Goal: Task Accomplishment & Management: Manage account settings

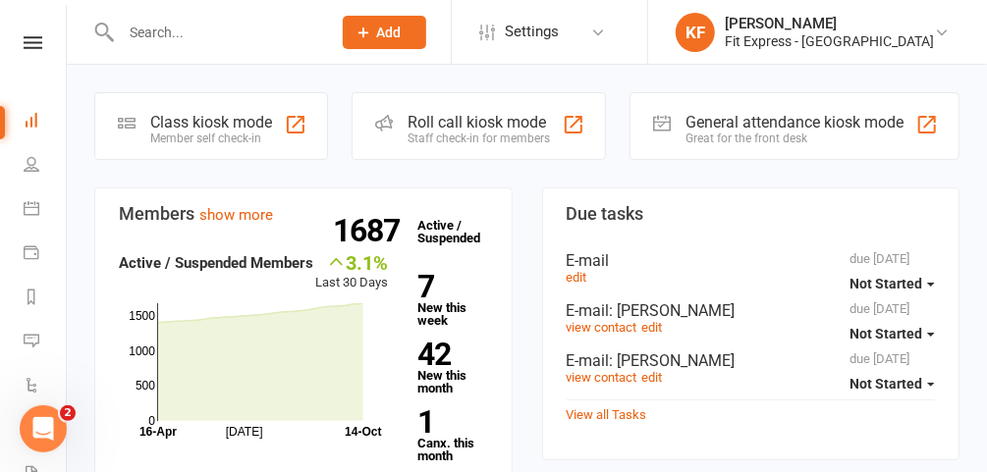
click at [26, 47] on icon at bounding box center [33, 42] width 19 height 13
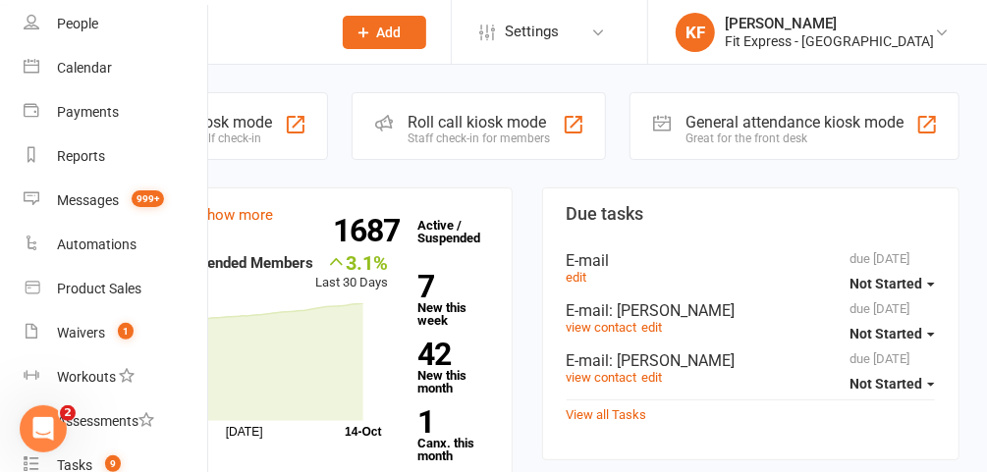
scroll to position [130, 0]
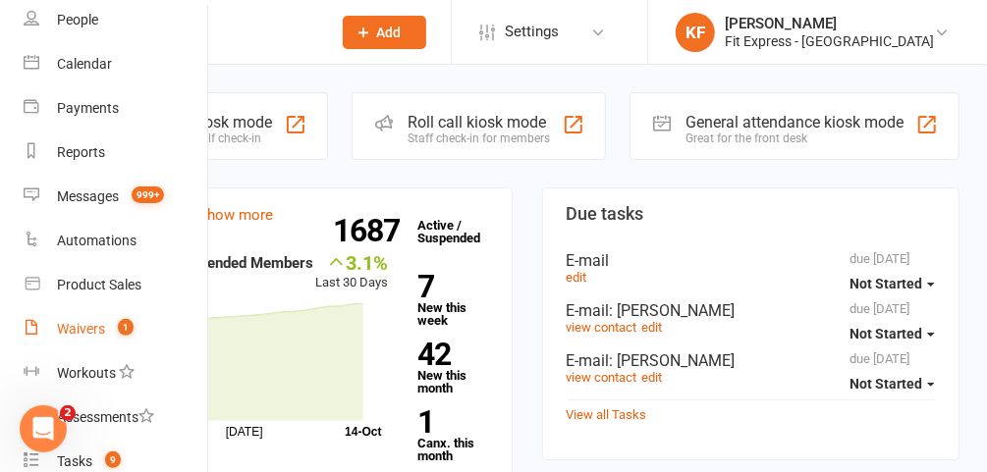
click at [106, 324] on link "Waivers 1" at bounding box center [117, 329] width 186 height 44
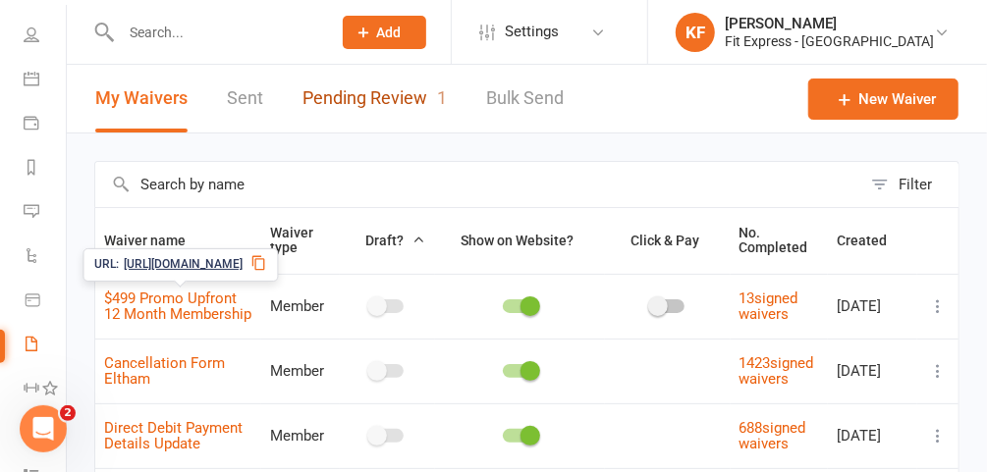
click at [352, 104] on link "Pending Review 1" at bounding box center [374, 99] width 144 height 68
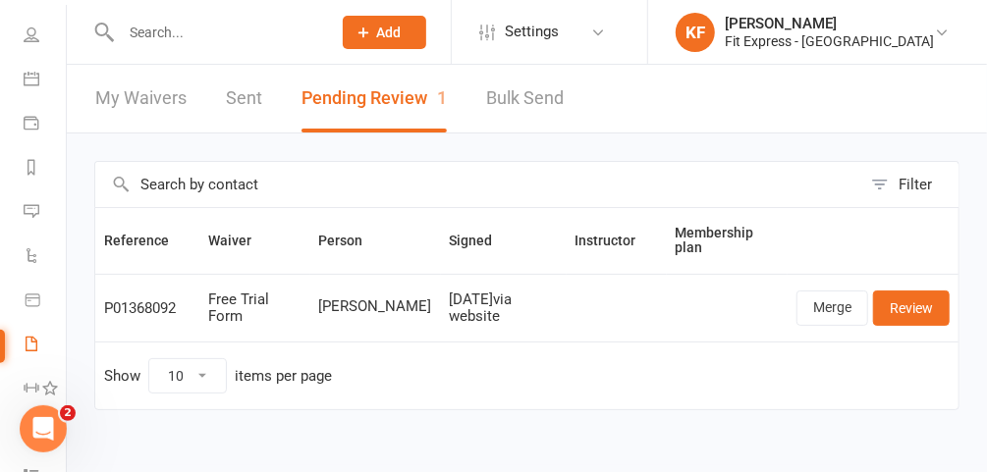
click at [243, 37] on input "text" at bounding box center [216, 32] width 202 height 27
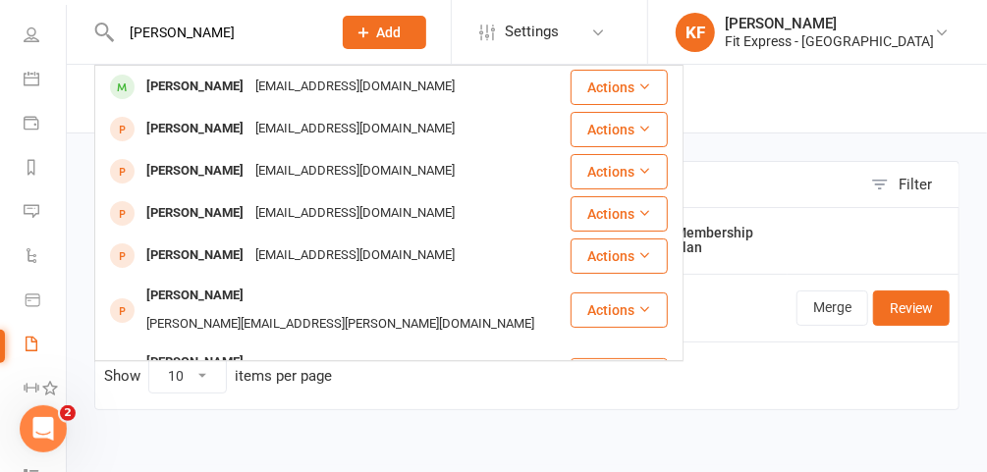
type input "[PERSON_NAME]"
click at [249, 88] on div "[EMAIL_ADDRESS][DOMAIN_NAME]" at bounding box center [354, 87] width 211 height 28
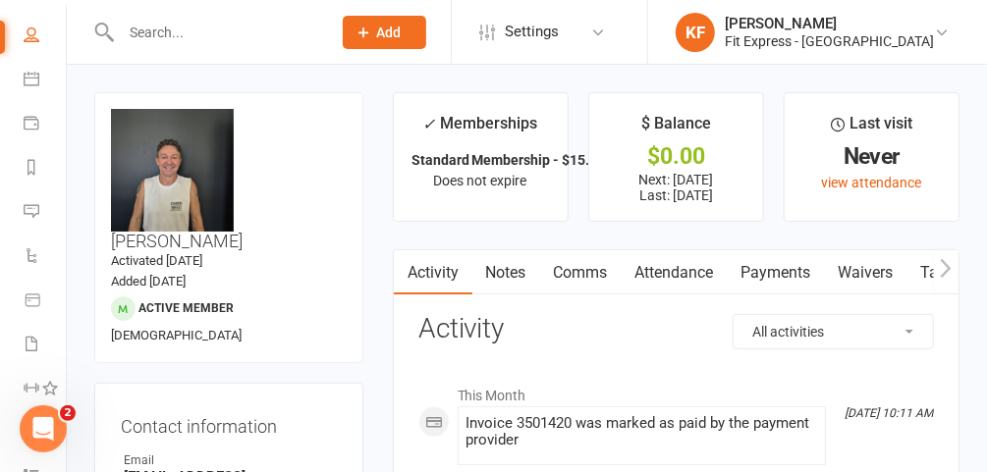
click at [499, 273] on link "Notes" at bounding box center [506, 272] width 68 height 45
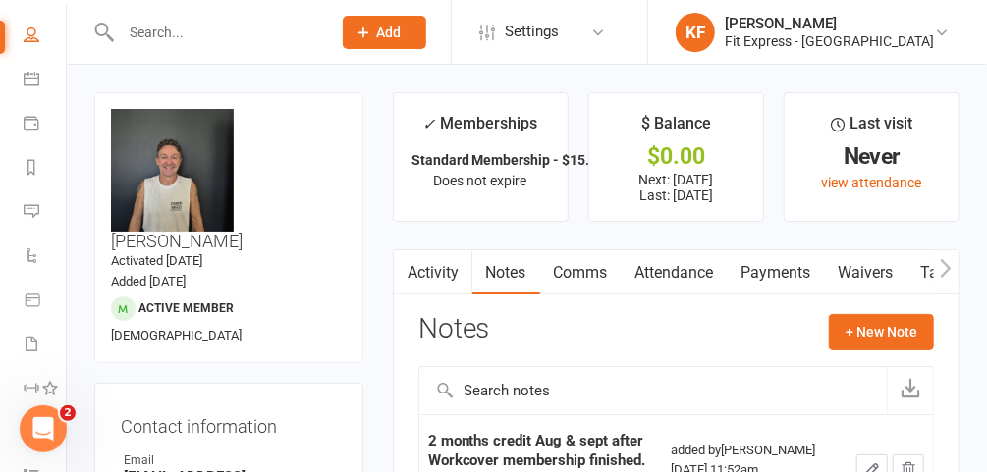
click at [755, 263] on link "Payments" at bounding box center [775, 272] width 97 height 45
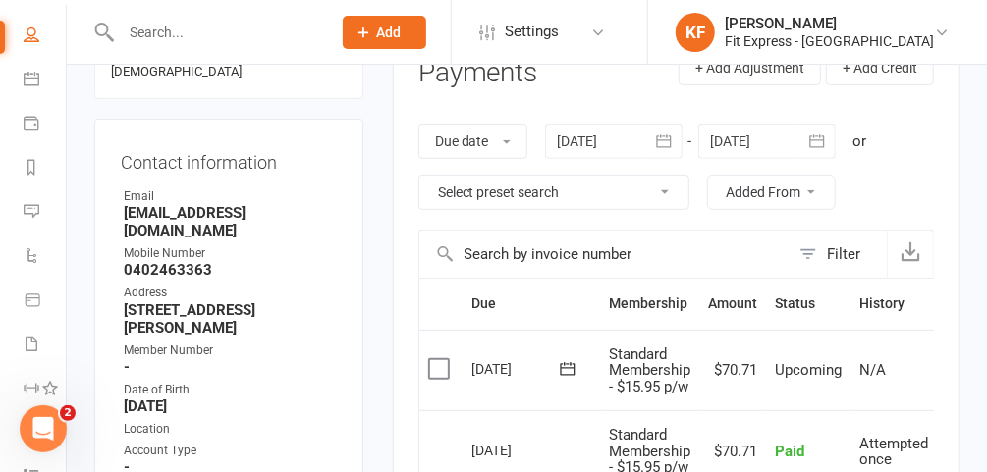
scroll to position [261, 0]
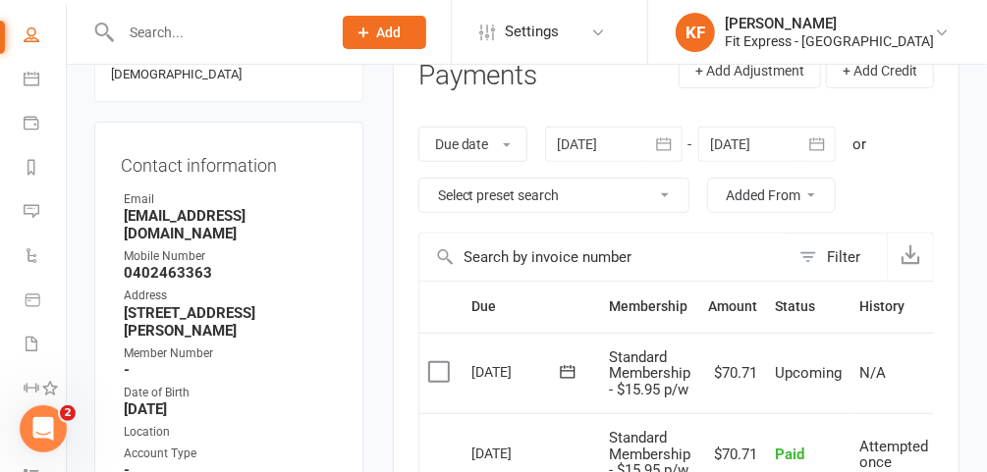
click at [614, 139] on div at bounding box center [613, 144] width 137 height 35
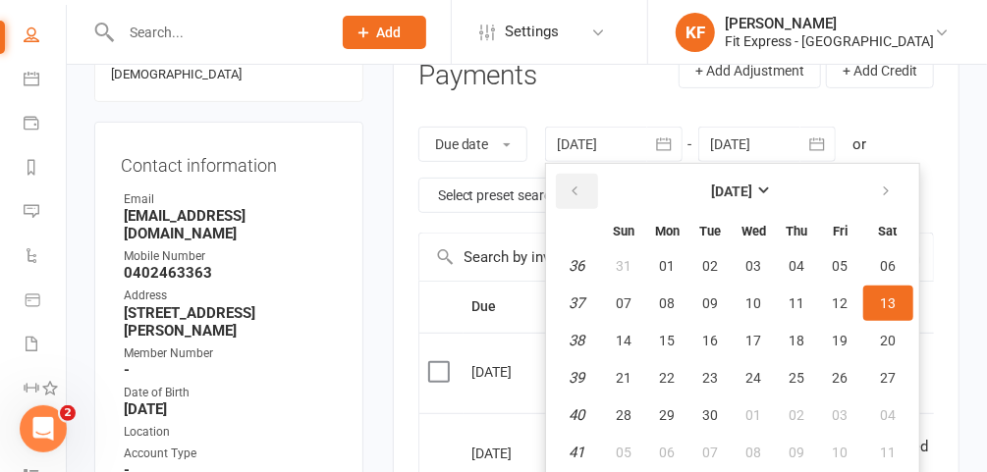
click at [579, 178] on button "button" at bounding box center [577, 191] width 42 height 35
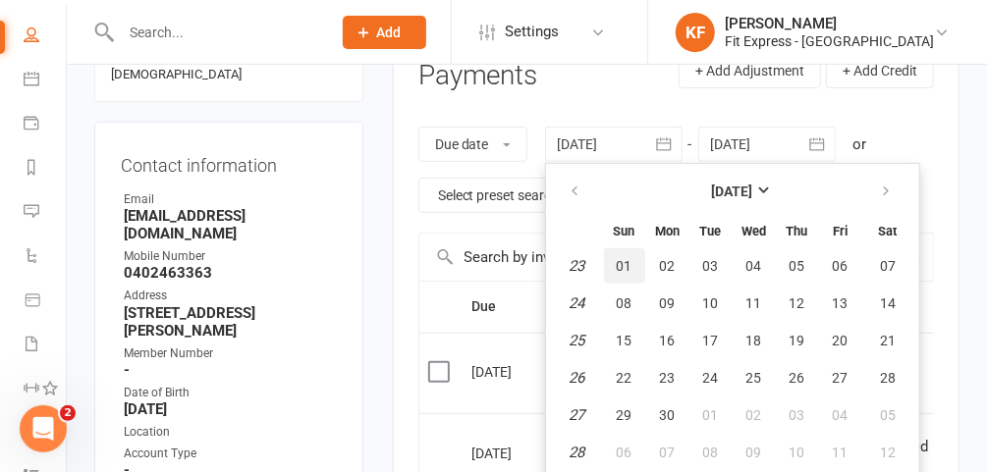
click at [632, 267] on button "01" at bounding box center [624, 265] width 41 height 35
type input "[DATE]"
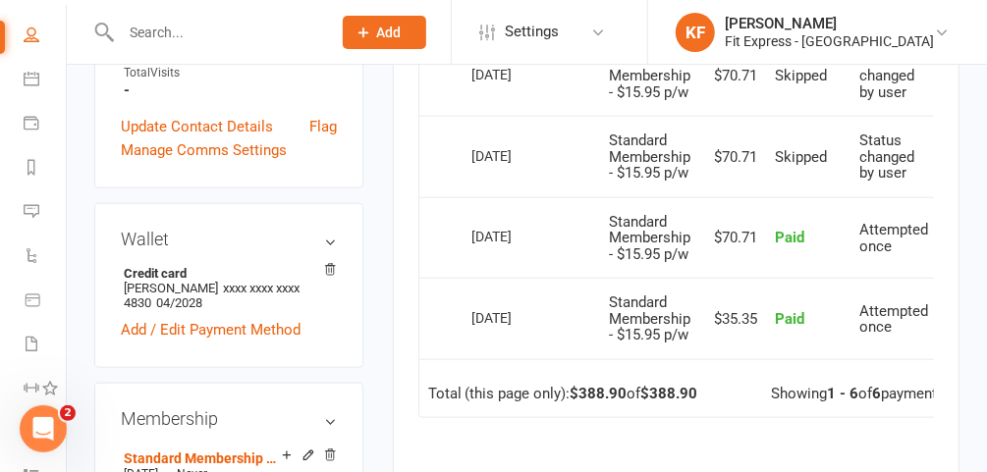
scroll to position [722, 0]
click at [332, 448] on icon at bounding box center [330, 455] width 14 height 14
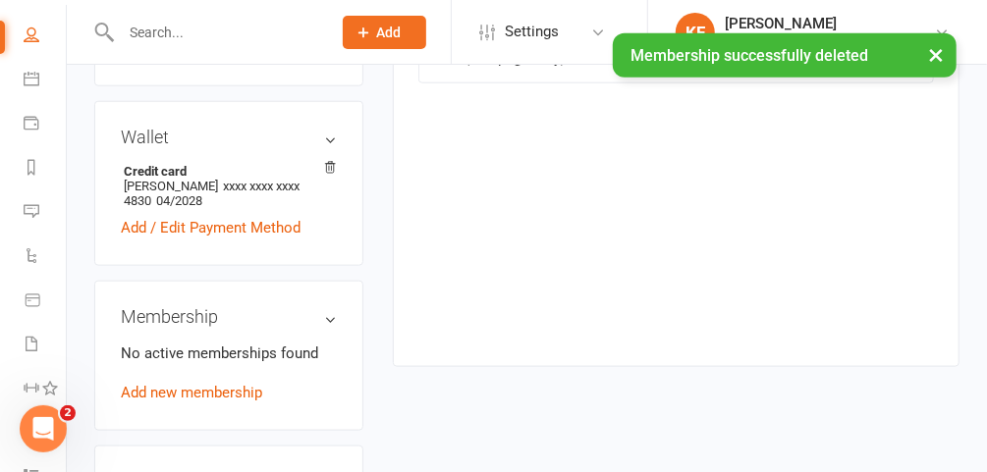
scroll to position [814, 0]
click at [194, 383] on link "Add new membership" at bounding box center [191, 392] width 141 height 18
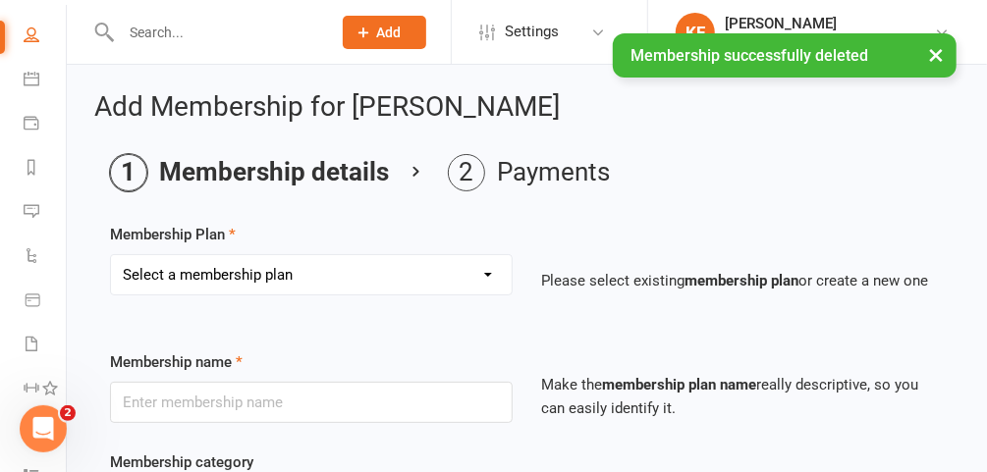
click at [403, 284] on select "Select a membership plan Create new Membership Plan $12.50 P/W Standard Members…" at bounding box center [311, 274] width 401 height 39
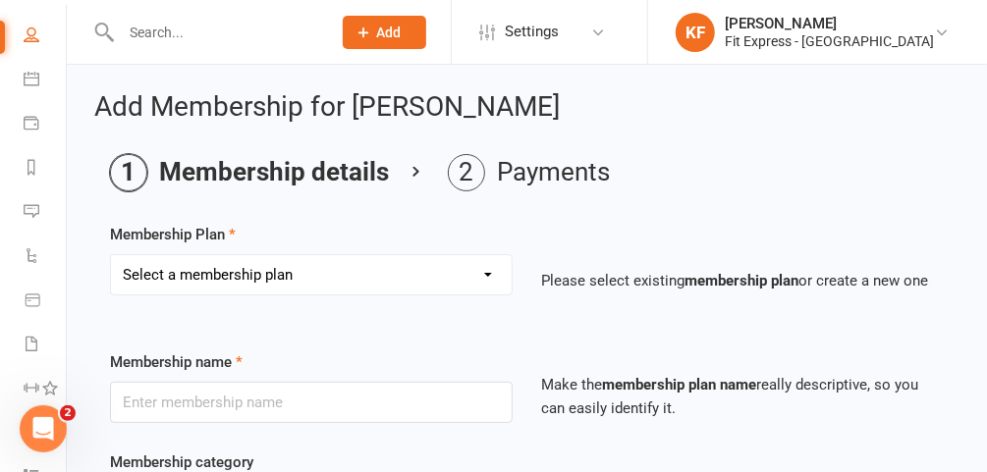
select select "18"
click at [111, 255] on select "Select a membership plan Create new Membership Plan $12.50 P/W Standard Members…" at bounding box center [311, 274] width 401 height 39
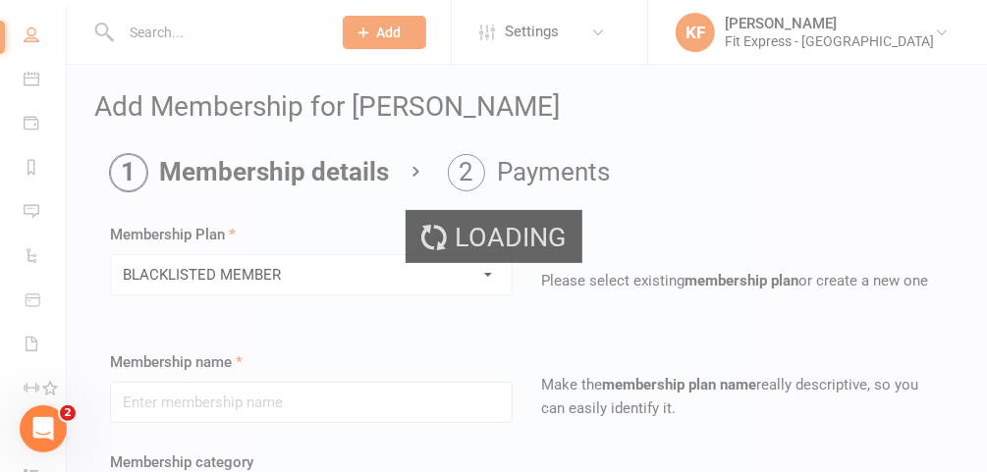
type input "BLACKLISTED MEMBER"
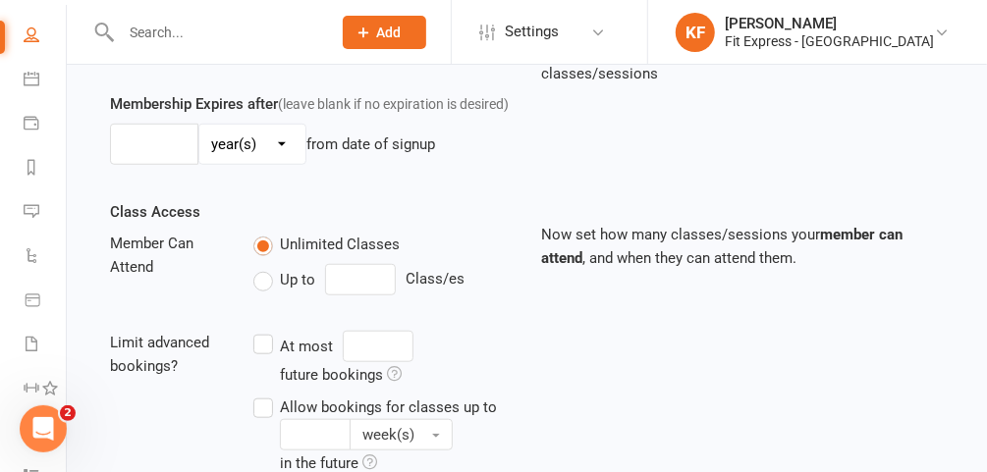
scroll to position [889, 0]
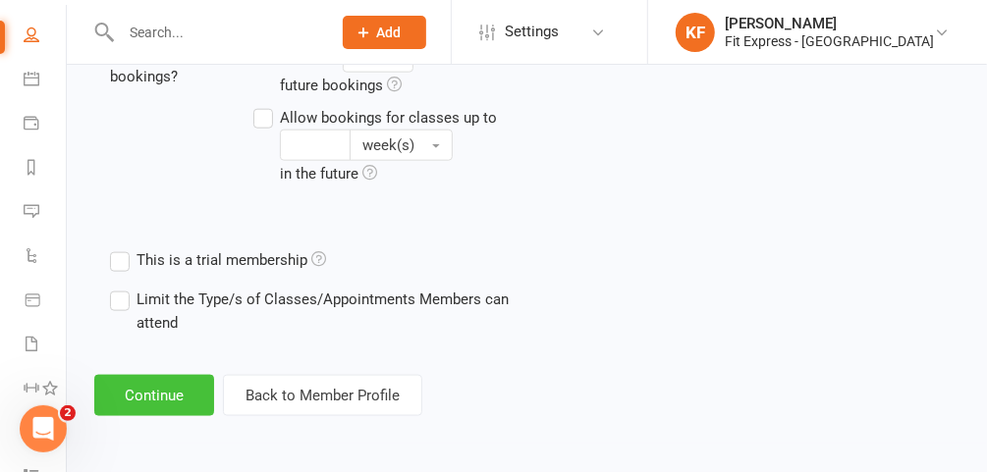
click at [164, 398] on button "Continue" at bounding box center [154, 395] width 120 height 41
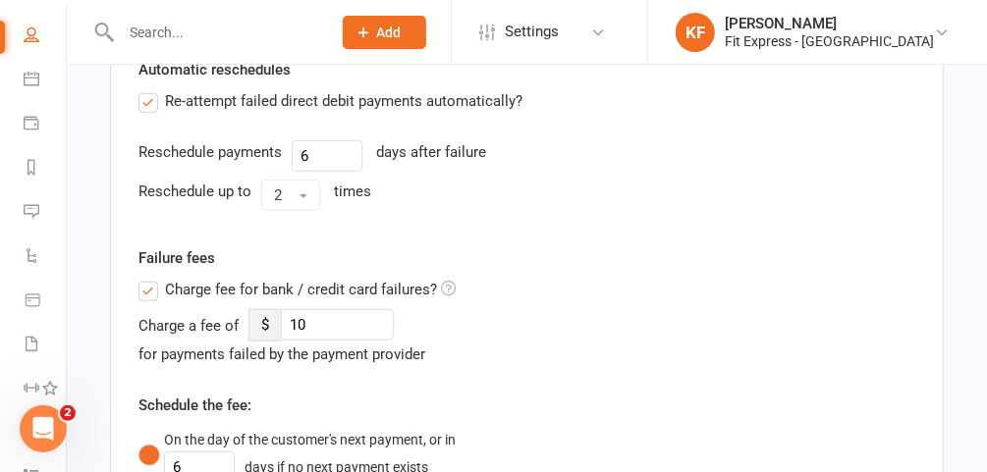
scroll to position [524, 0]
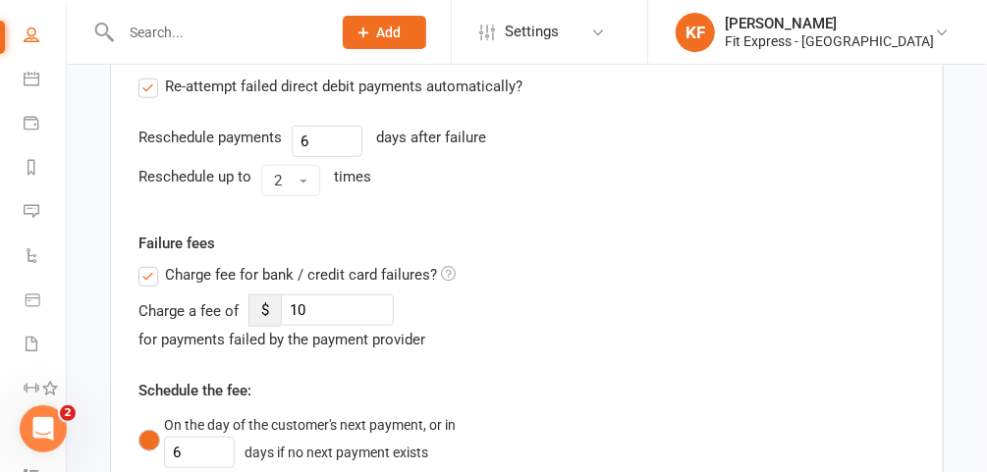
click at [145, 281] on label "Charge fee for bank / credit card failures?" at bounding box center [296, 275] width 317 height 24
click at [145, 263] on input "Charge fee for bank / credit card failures?" at bounding box center [296, 263] width 317 height 0
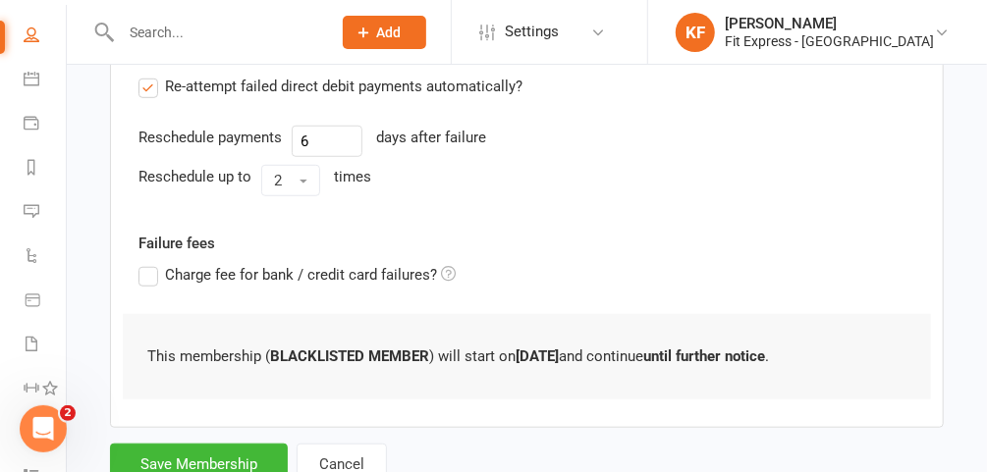
scroll to position [592, 0]
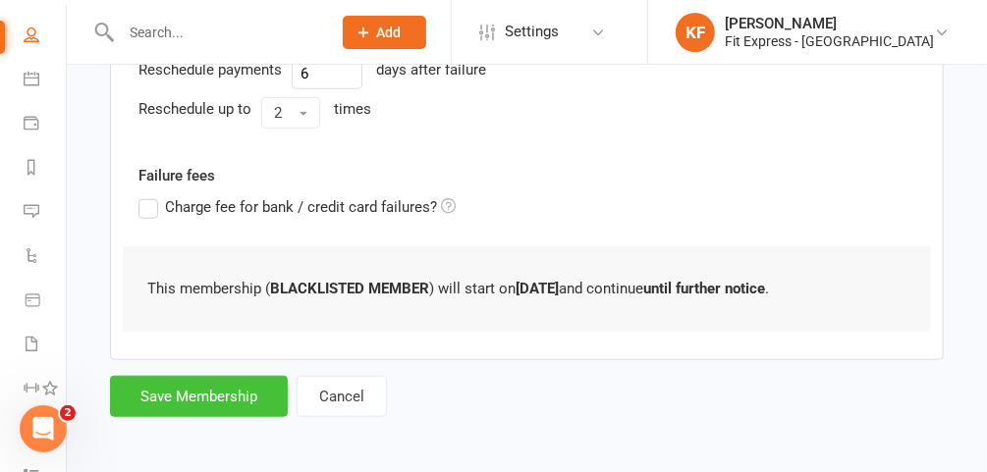
click at [193, 395] on button "Save Membership" at bounding box center [199, 396] width 178 height 41
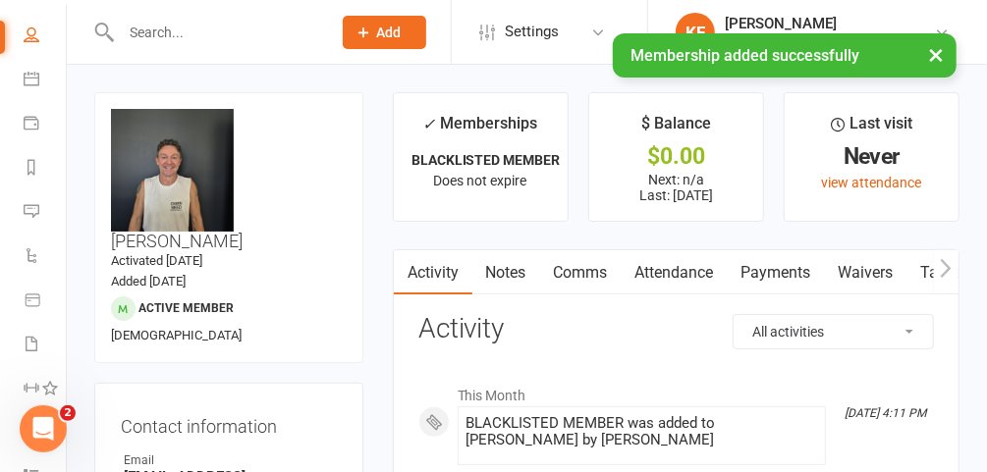
click at [510, 265] on link "Notes" at bounding box center [506, 272] width 68 height 45
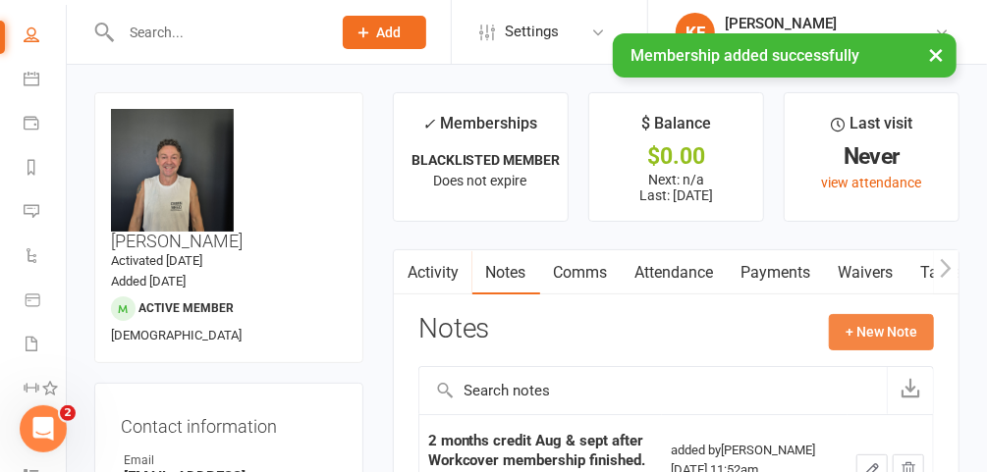
click at [862, 336] on button "+ New Note" at bounding box center [881, 331] width 105 height 35
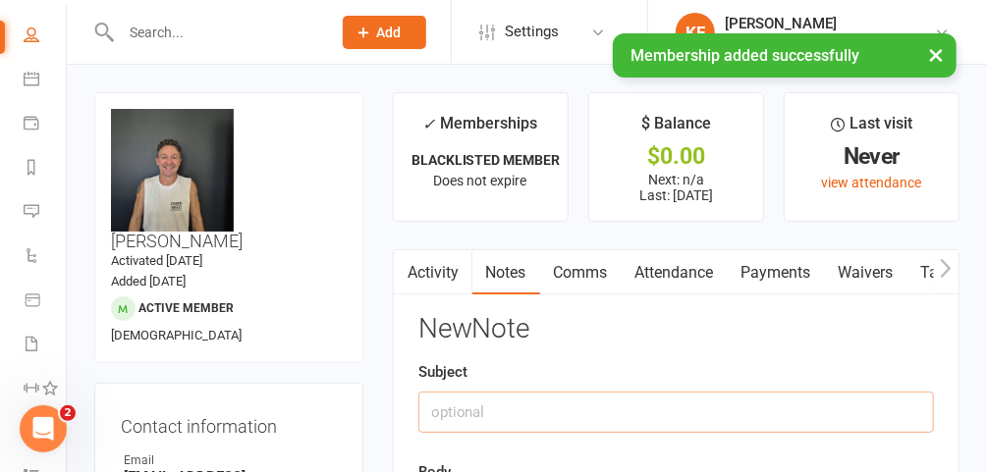
click at [589, 405] on input "text" at bounding box center [675, 412] width 515 height 41
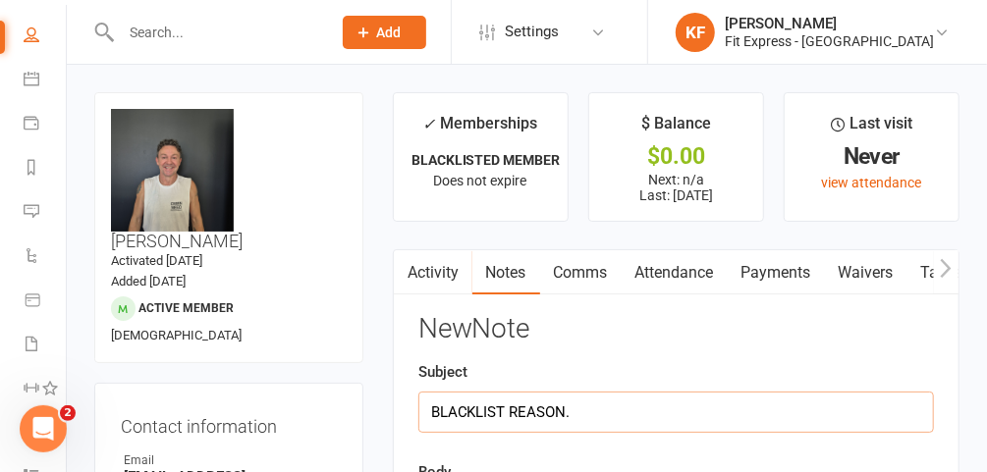
type input "BLACKLIST REASON."
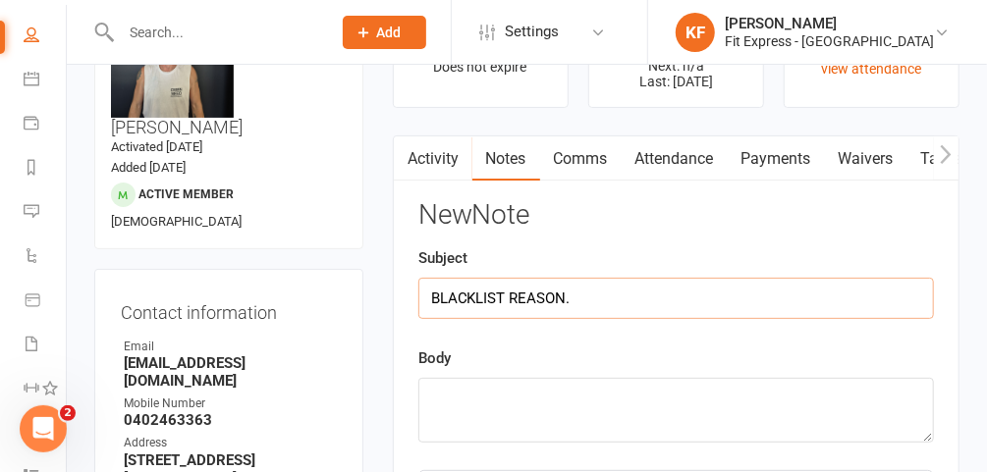
scroll to position [113, 0]
click at [495, 390] on textarea at bounding box center [675, 411] width 515 height 65
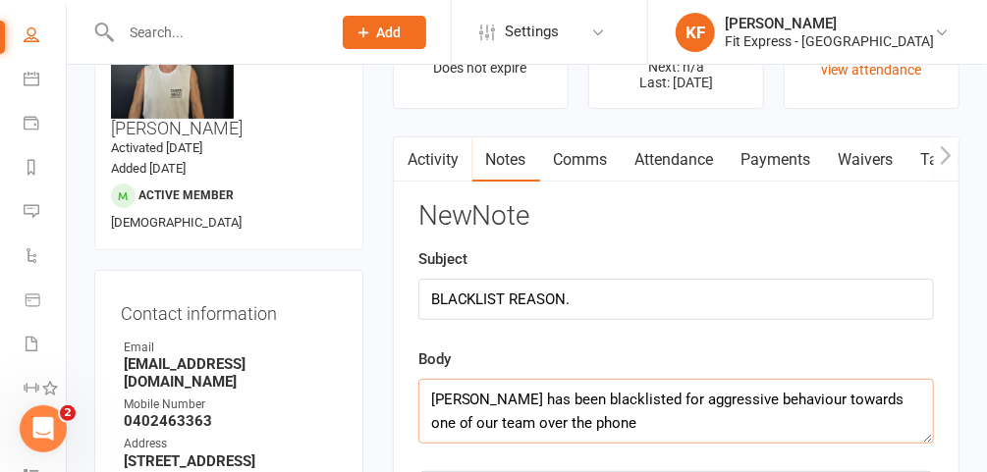
click at [460, 423] on textarea "[PERSON_NAME] has been blacklisted for aggressive behaviour towards one of our …" at bounding box center [675, 411] width 515 height 65
click at [656, 425] on textarea "[PERSON_NAME] has been blacklisted for aggressive behaviour towards one of our …" at bounding box center [675, 411] width 515 height 65
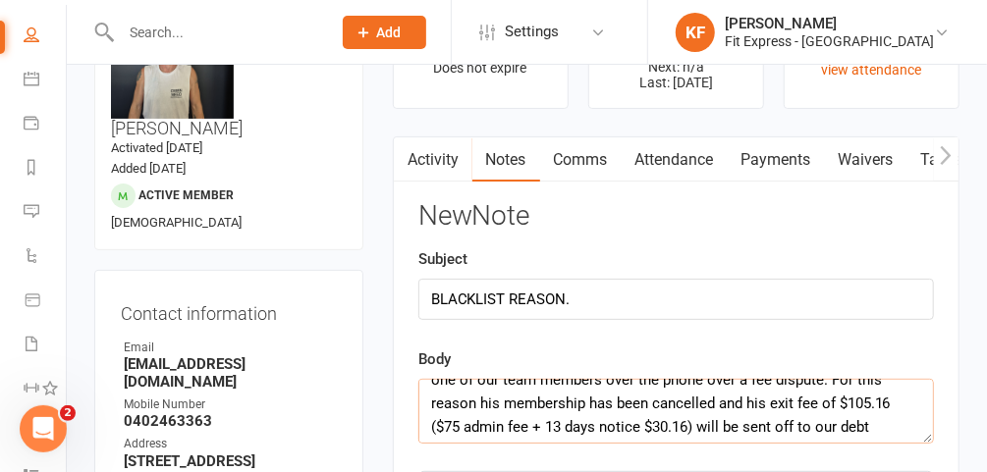
scroll to position [47, 0]
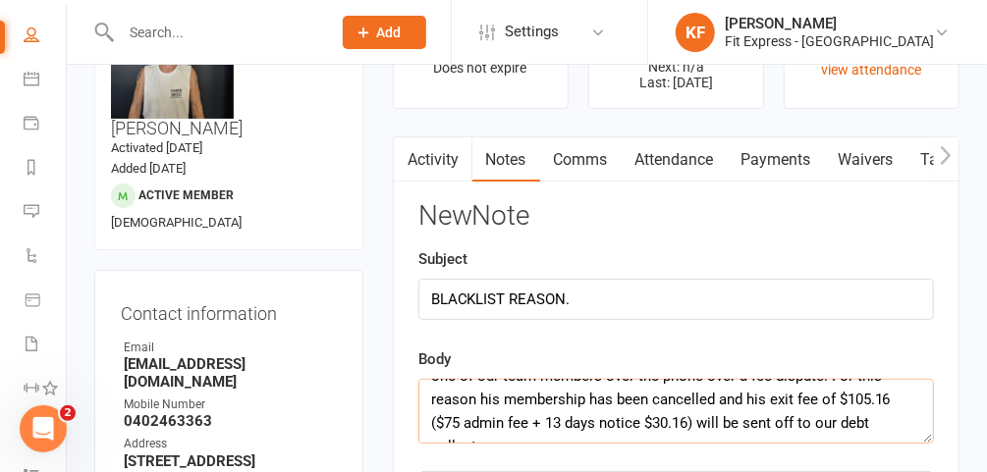
click at [777, 412] on textarea "[PERSON_NAME] has been blacklisted for aggressive behaviour towards one of our …" at bounding box center [675, 411] width 515 height 65
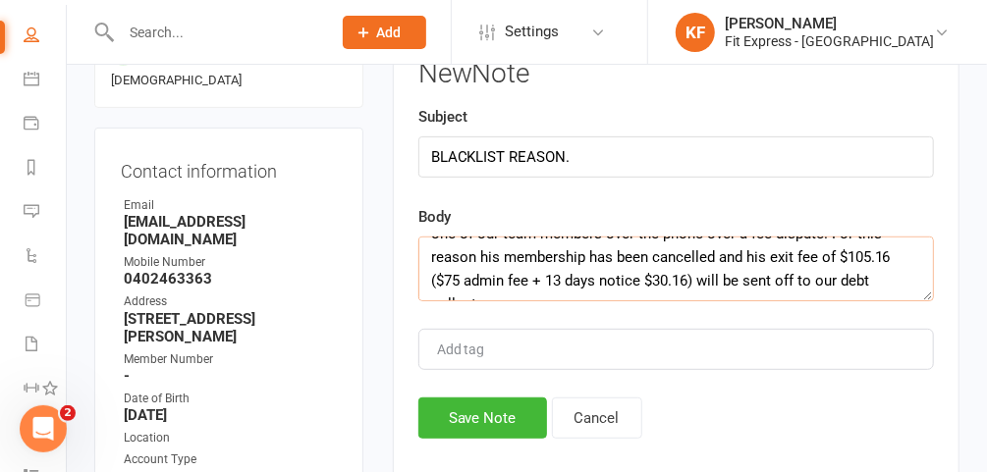
scroll to position [262, 0]
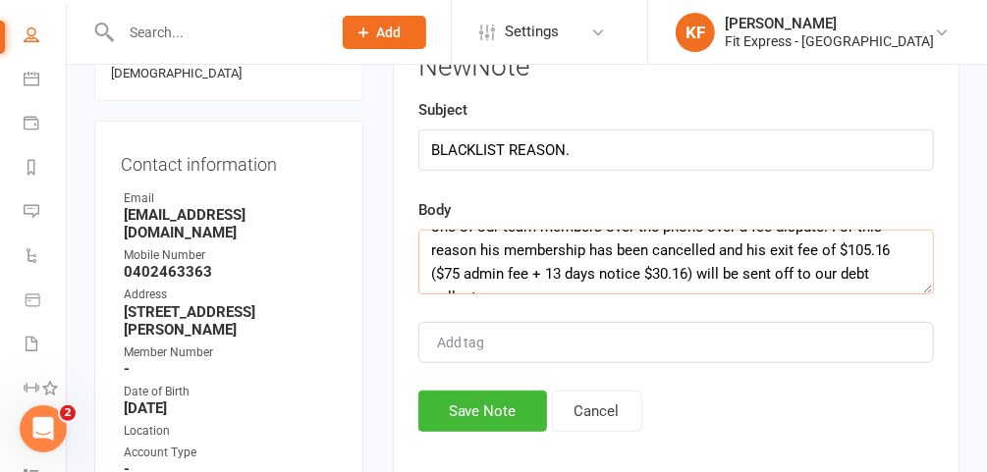
type textarea "[PERSON_NAME] has been blacklisted for aggressive behaviour towards one of our …"
click at [472, 414] on button "Save Note" at bounding box center [482, 411] width 129 height 41
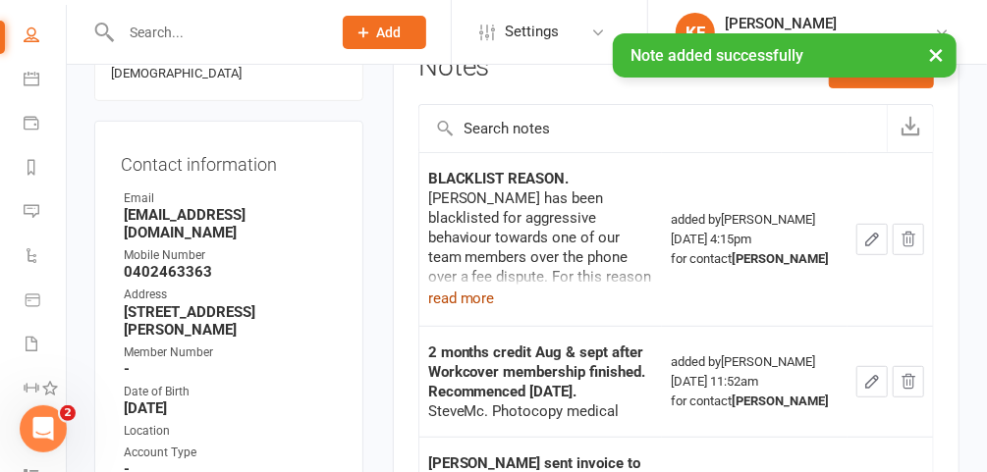
click at [446, 299] on button "read more" at bounding box center [461, 299] width 67 height 24
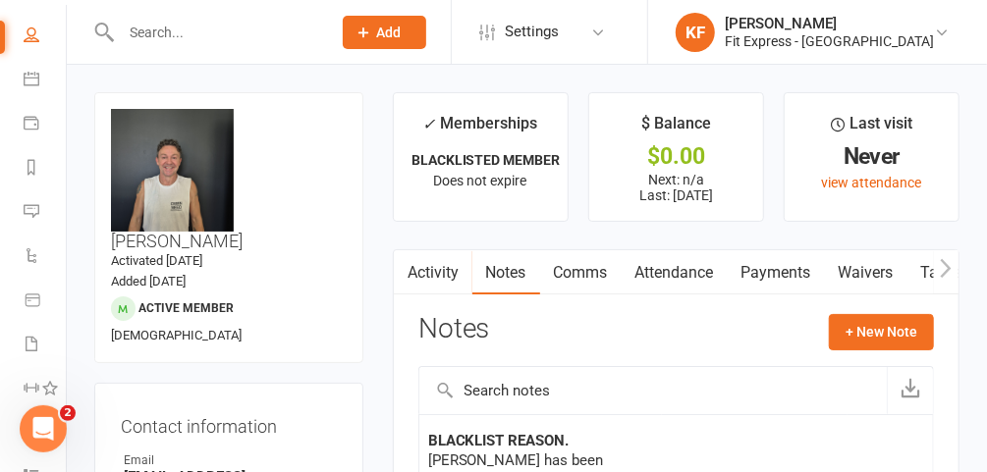
scroll to position [0, 0]
click at [25, 43] on icon at bounding box center [33, 42] width 19 height 13
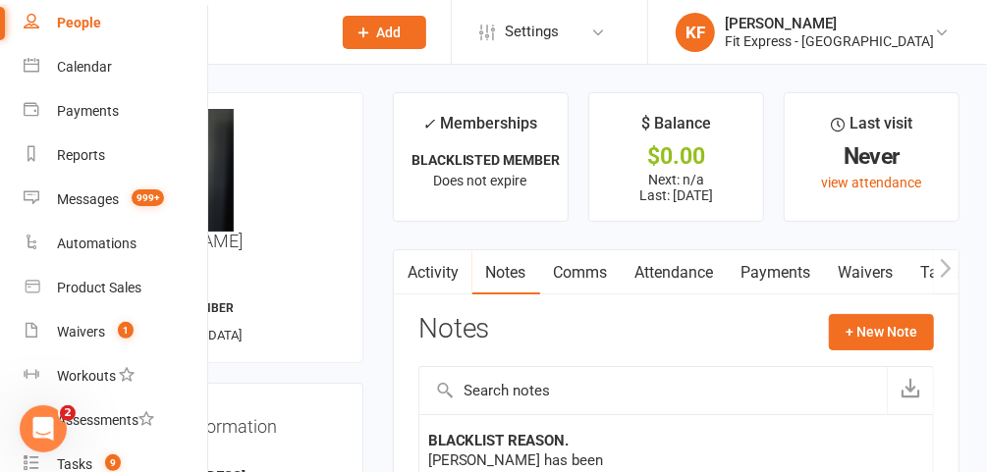
scroll to position [177, 0]
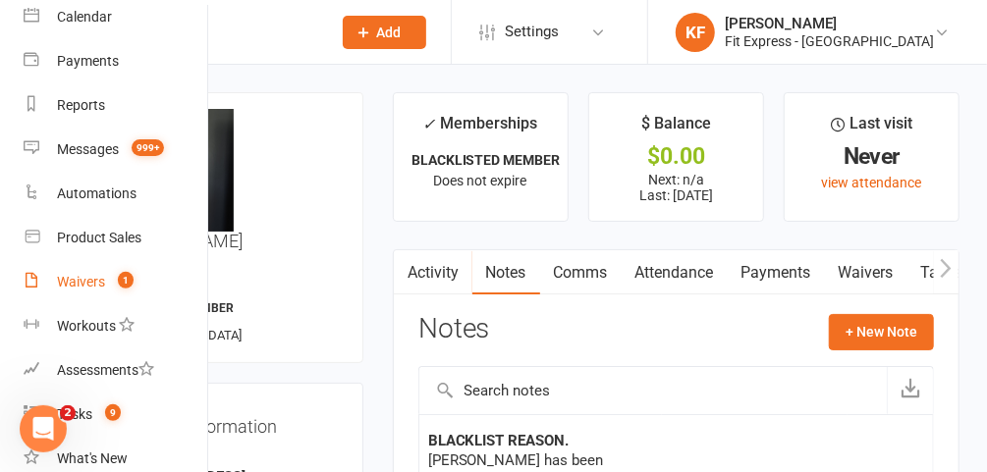
click at [69, 289] on div "Waivers" at bounding box center [81, 282] width 48 height 16
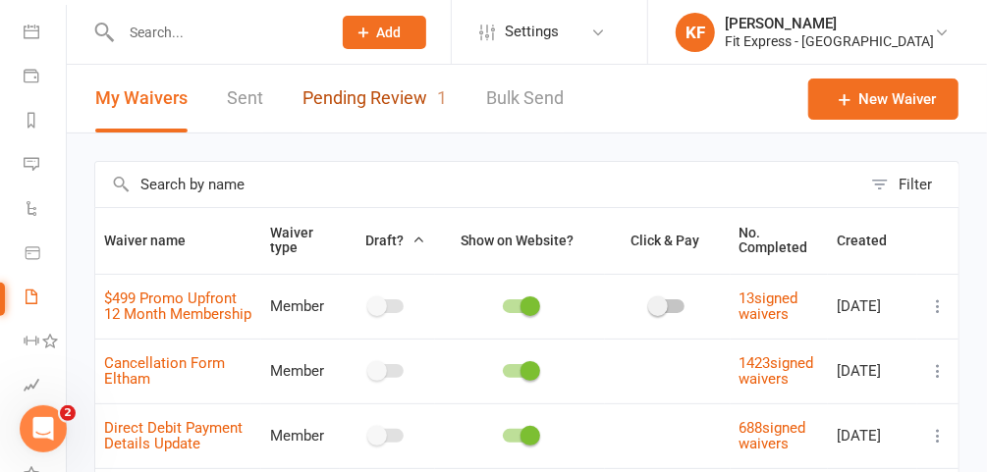
click at [367, 94] on link "Pending Review 1" at bounding box center [374, 99] width 144 height 68
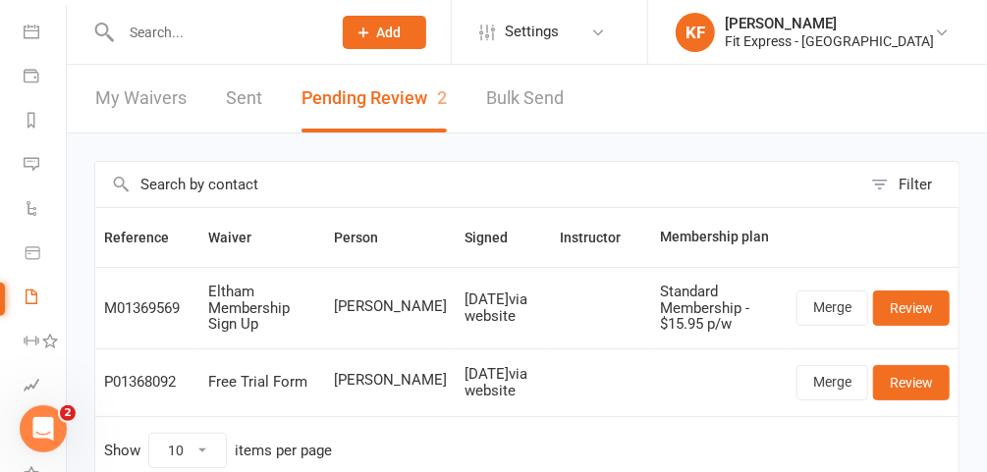
click at [636, 144] on div "Filter Reference Waiver Person Signed Instructor Membership plan M01369569 Elth…" at bounding box center [527, 337] width 920 height 406
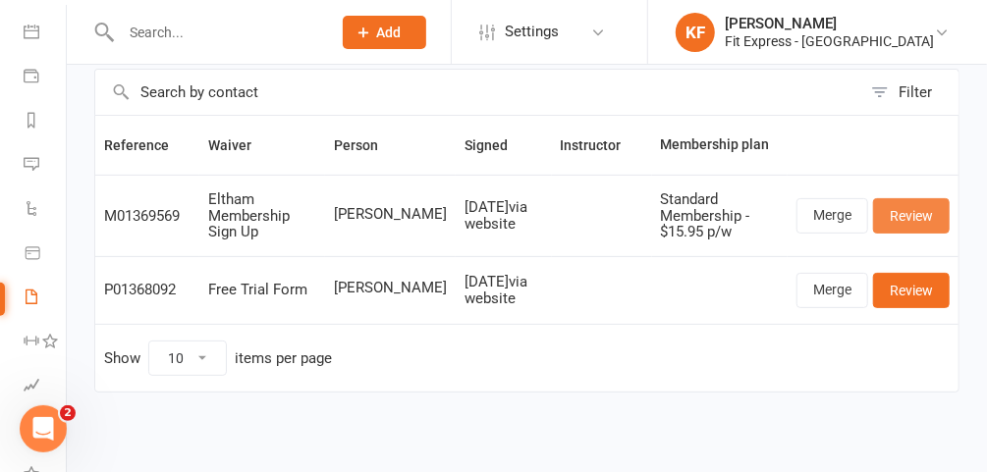
click at [900, 215] on link "Review" at bounding box center [911, 215] width 77 height 35
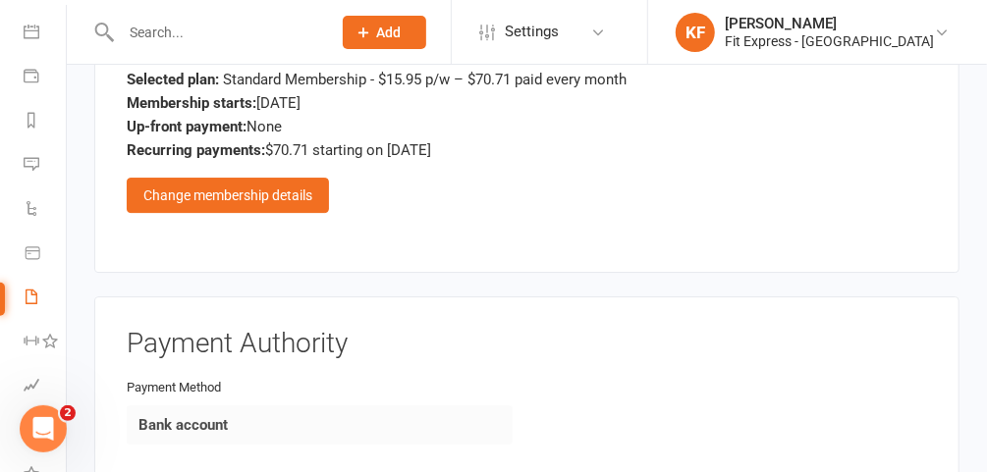
scroll to position [2346, 0]
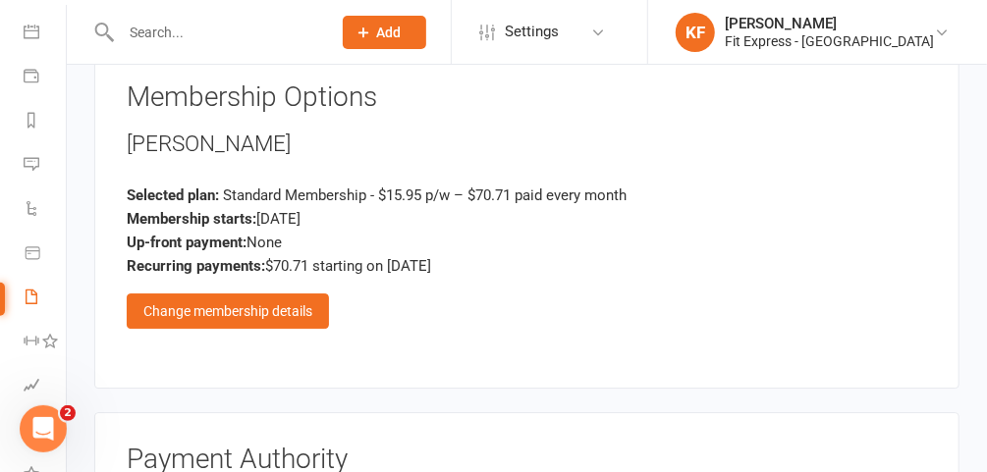
click at [241, 294] on div "Change membership details" at bounding box center [228, 311] width 202 height 35
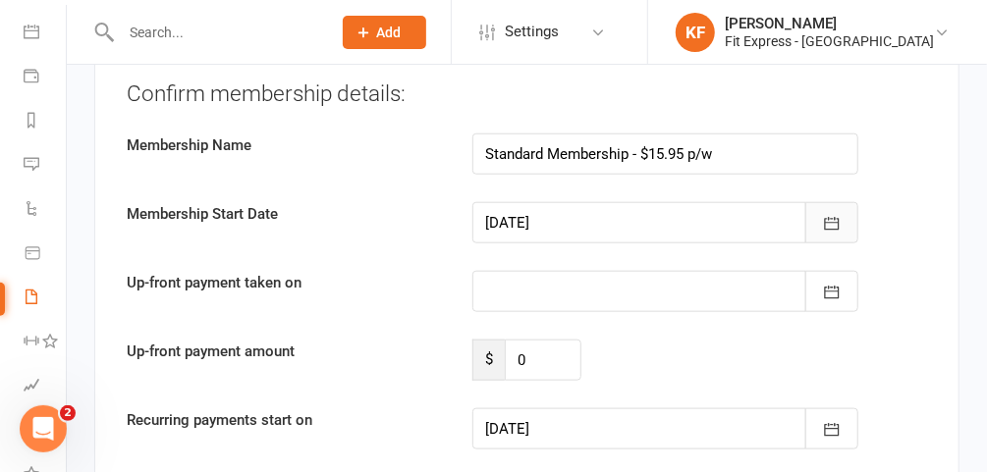
click at [828, 214] on icon "button" at bounding box center [832, 224] width 20 height 20
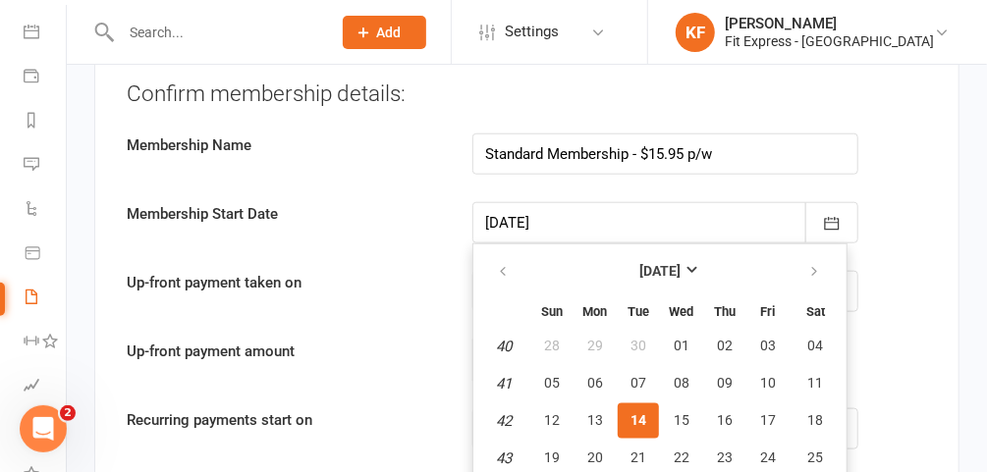
scroll to position [3699, 0]
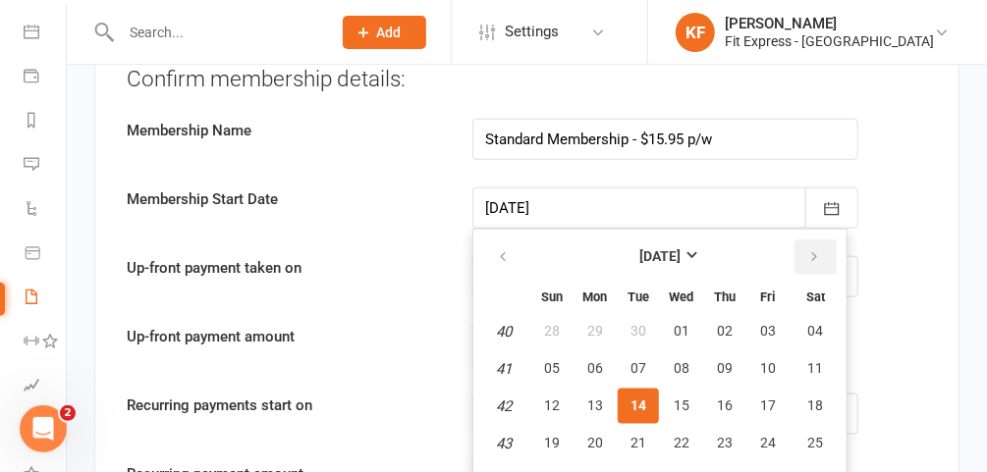
click at [807, 249] on icon "button" at bounding box center [814, 257] width 14 height 16
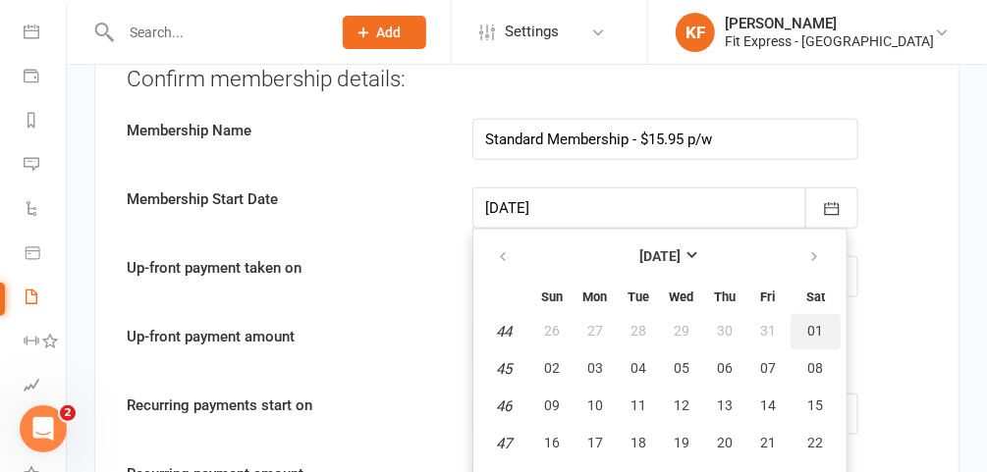
click at [809, 323] on span "01" at bounding box center [816, 331] width 16 height 16
type input "[DATE]"
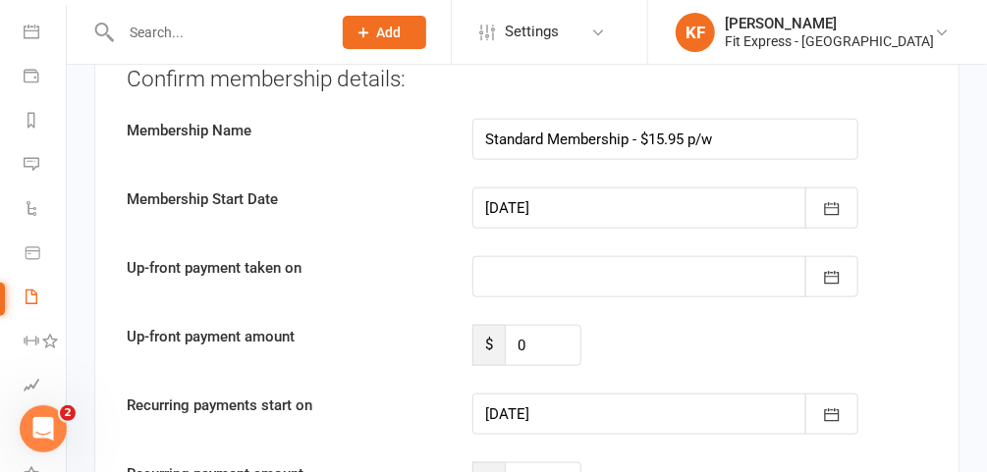
type input "[DATE]"
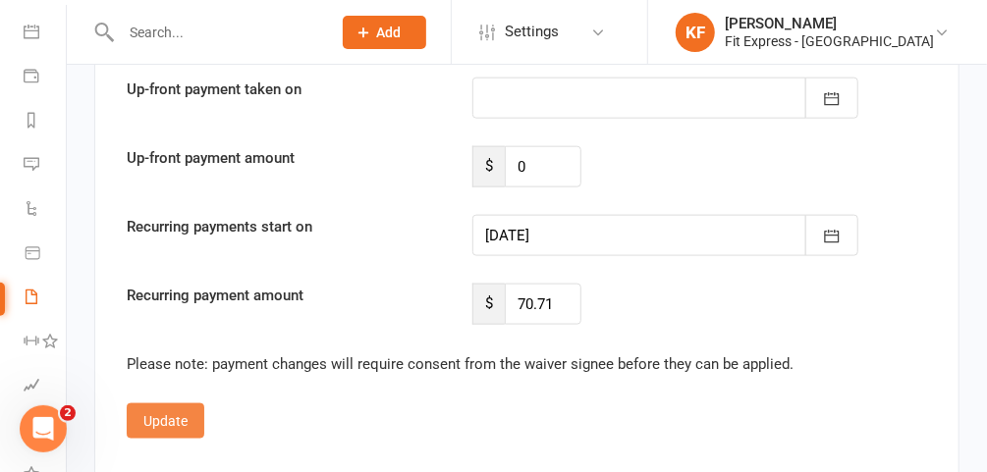
click at [173, 403] on button "Update" at bounding box center [166, 420] width 78 height 35
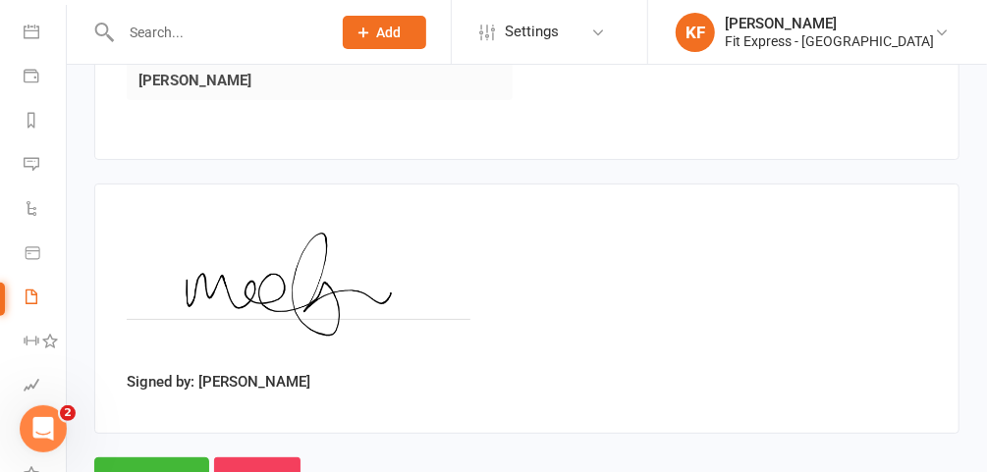
scroll to position [3019, 0]
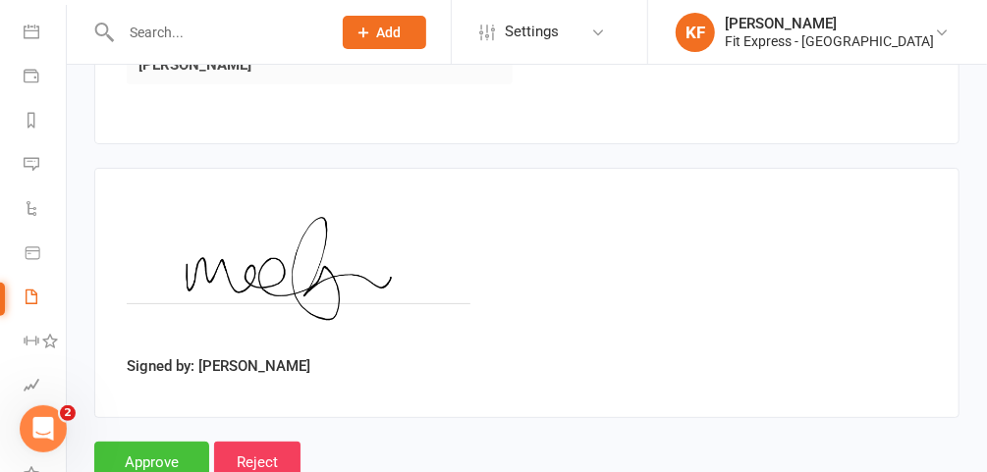
click at [146, 442] on input "Approve" at bounding box center [151, 462] width 115 height 41
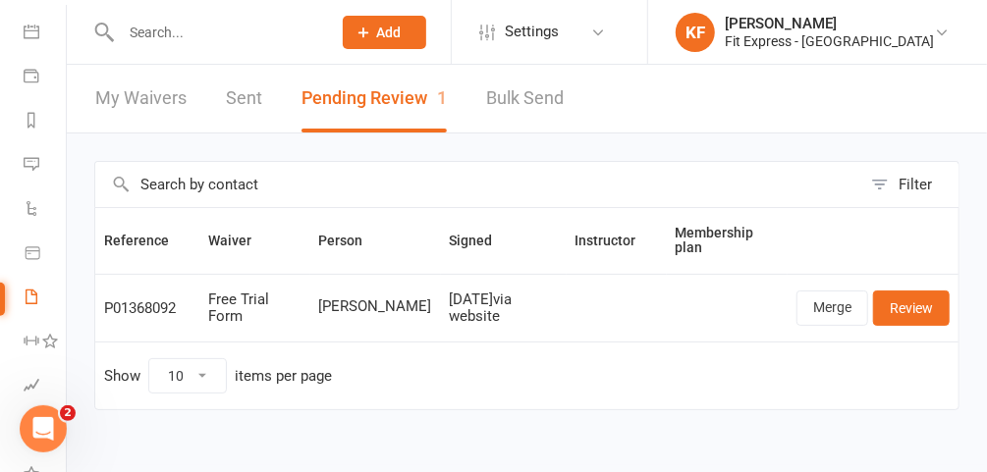
click at [230, 31] on input "text" at bounding box center [216, 32] width 202 height 27
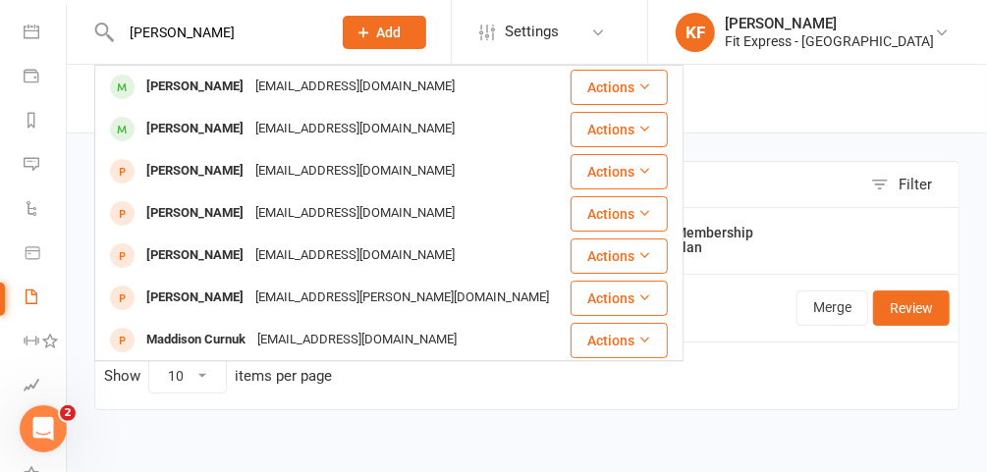
type input "[PERSON_NAME]"
click at [238, 92] on div "[PERSON_NAME]" at bounding box center [194, 87] width 109 height 28
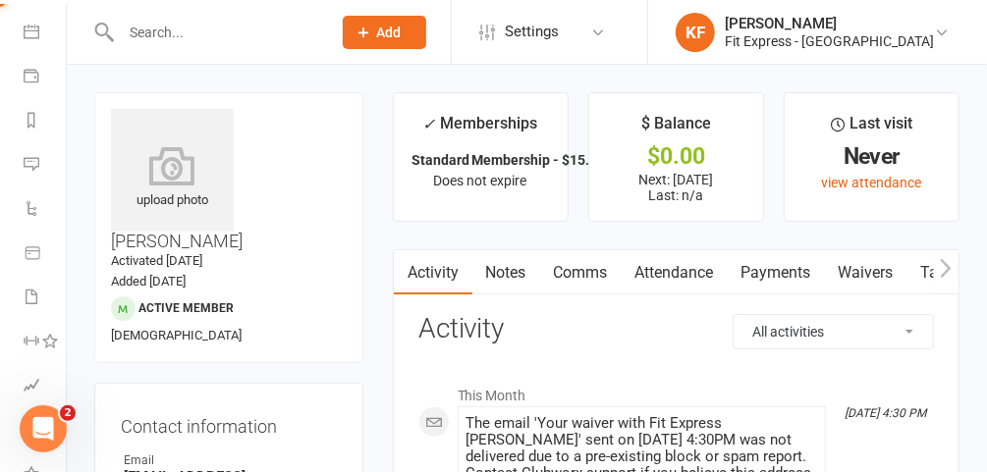
click at [186, 183] on icon at bounding box center [172, 165] width 123 height 39
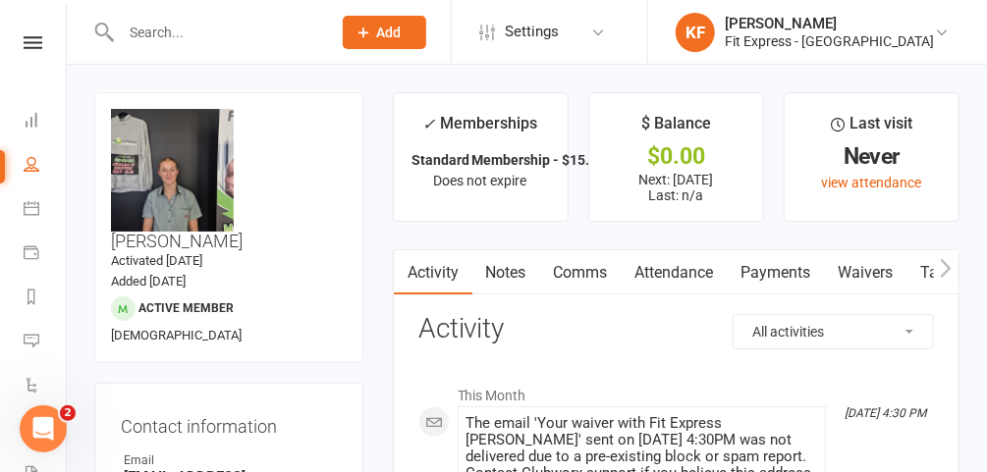
click at [28, 41] on icon at bounding box center [33, 42] width 19 height 13
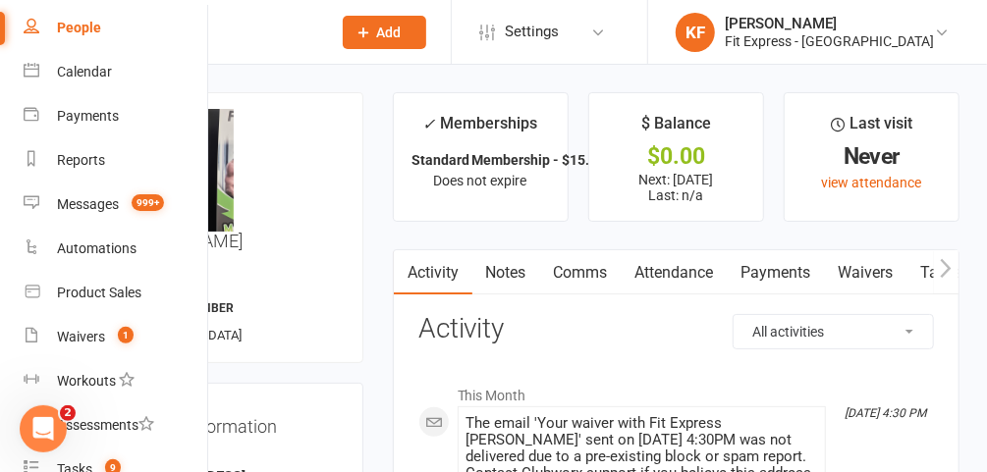
scroll to position [122, 0]
click at [95, 333] on div "Waivers" at bounding box center [81, 337] width 48 height 16
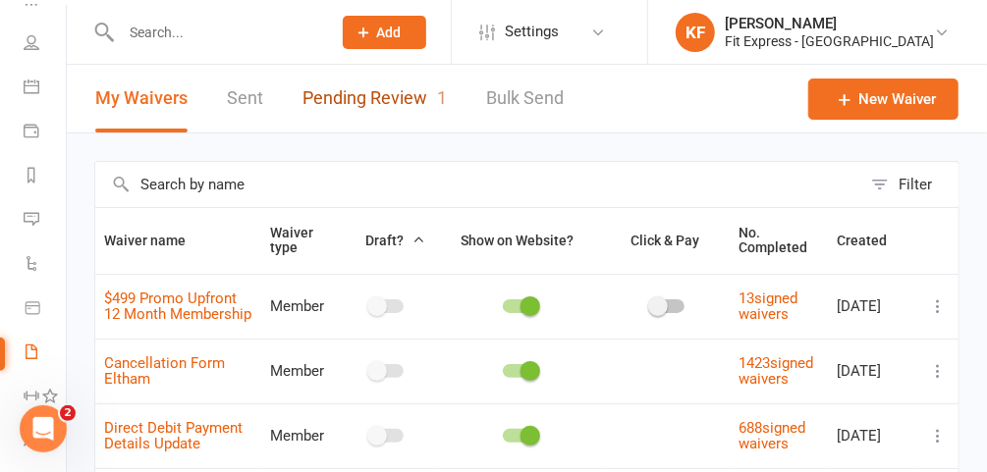
click at [370, 103] on link "Pending Review 1" at bounding box center [374, 99] width 144 height 68
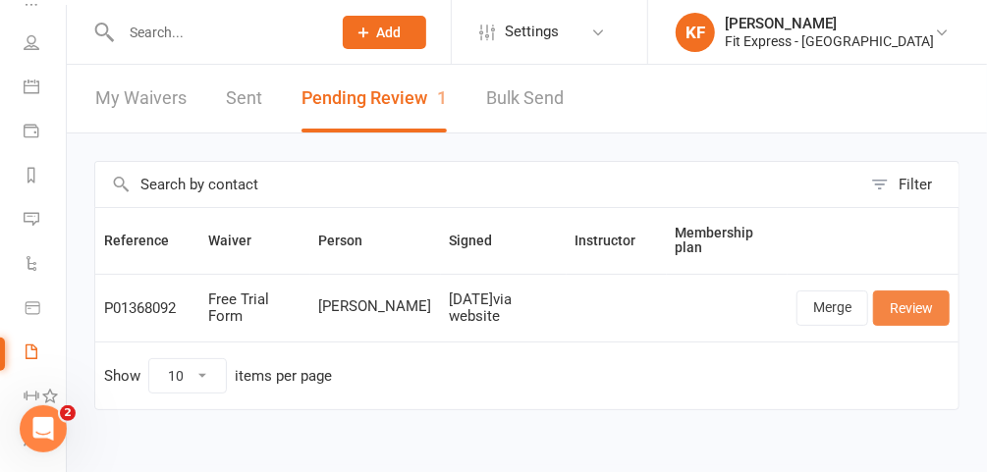
click at [896, 297] on link "Review" at bounding box center [911, 308] width 77 height 35
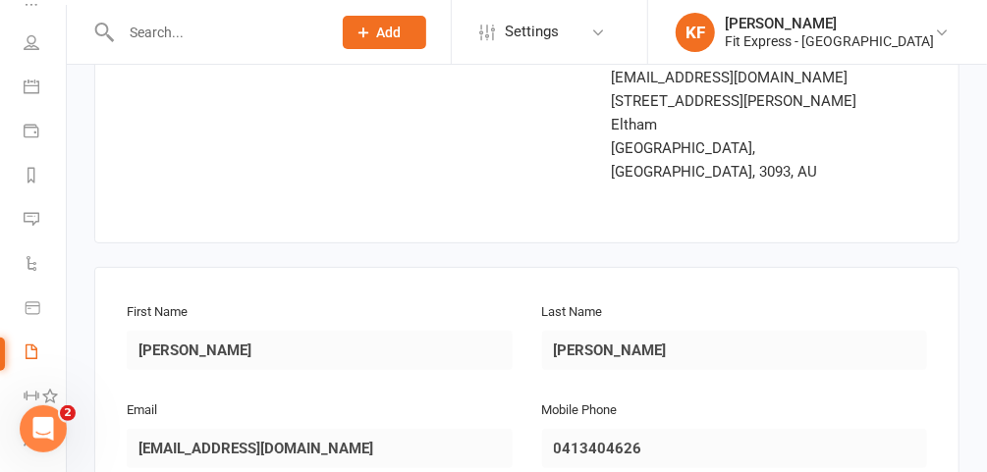
scroll to position [856, 0]
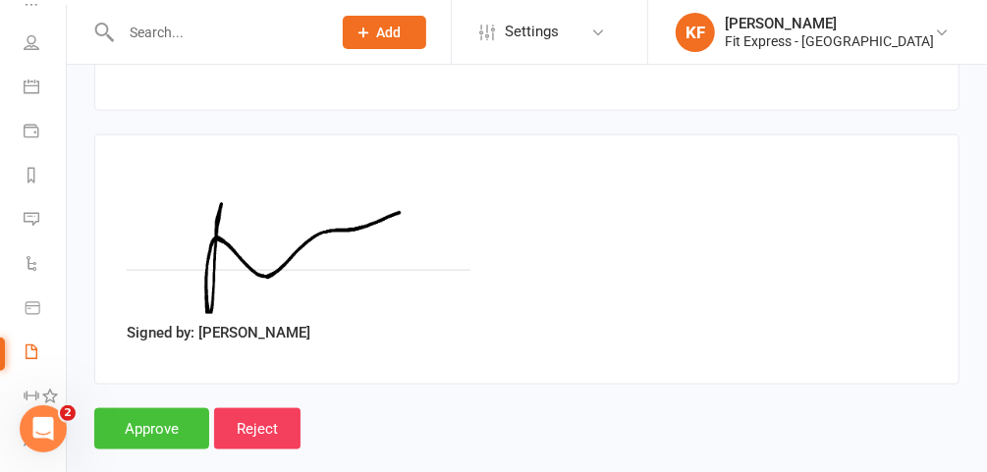
click at [159, 408] on input "Approve" at bounding box center [151, 428] width 115 height 41
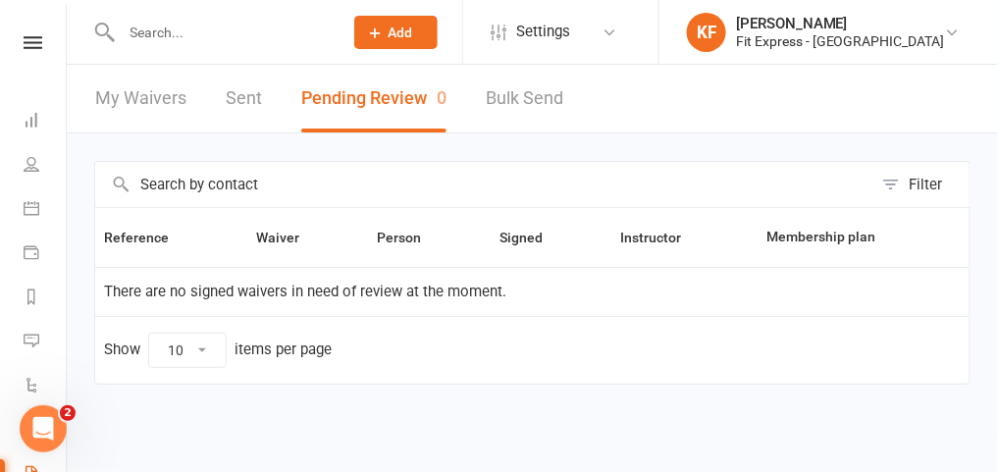
click at [30, 44] on icon at bounding box center [33, 42] width 19 height 13
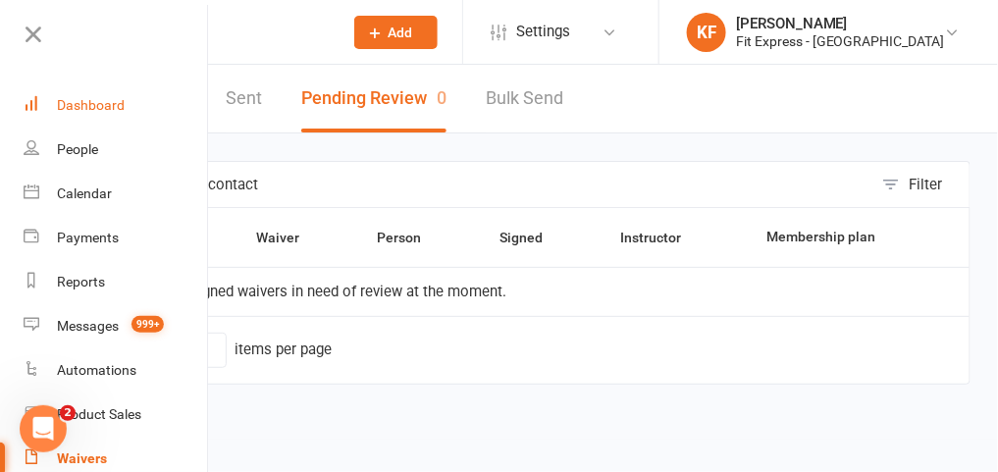
click at [89, 109] on div "Dashboard" at bounding box center [91, 105] width 68 height 16
